Goal: Find specific page/section: Find specific page/section

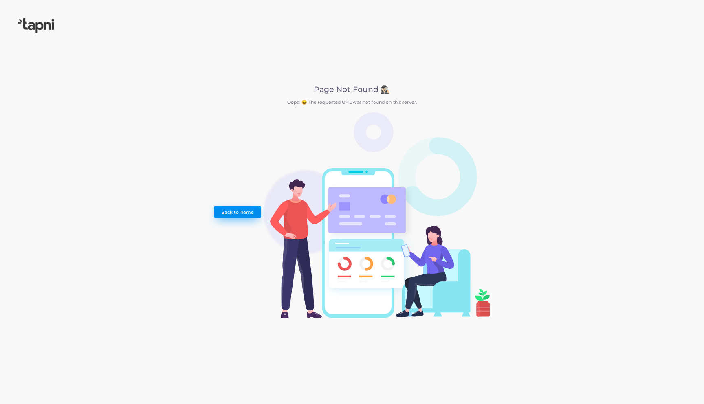
click at [253, 212] on link "Back to home" at bounding box center [237, 212] width 47 height 12
